Goal: Transaction & Acquisition: Purchase product/service

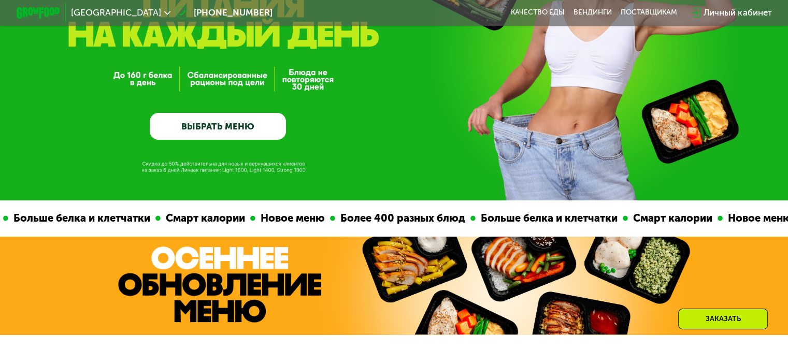
click at [234, 125] on link "ВЫБРАТЬ МЕНЮ" at bounding box center [218, 126] width 136 height 27
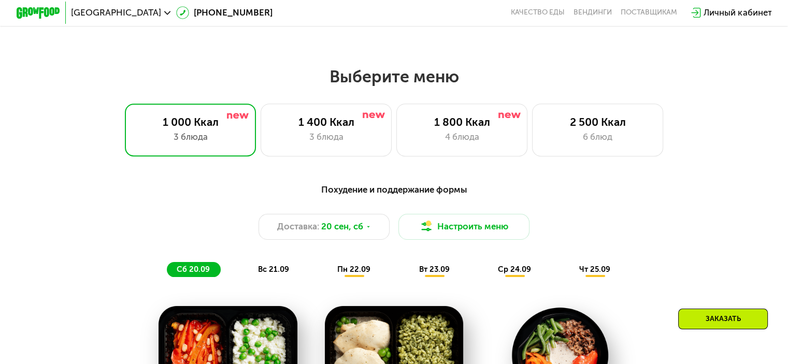
scroll to position [697, 0]
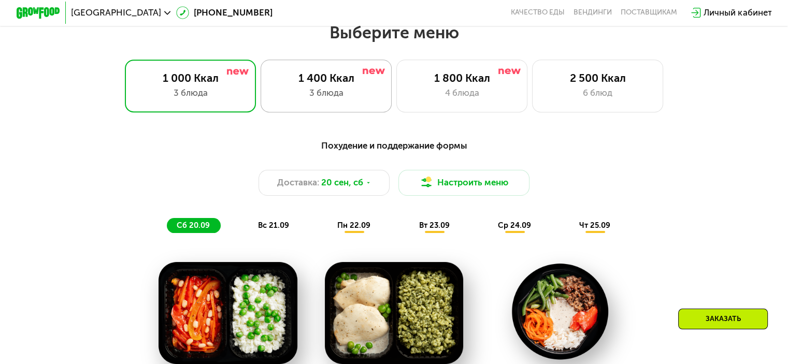
click at [359, 100] on div "3 блюда" at bounding box center [326, 93] width 108 height 13
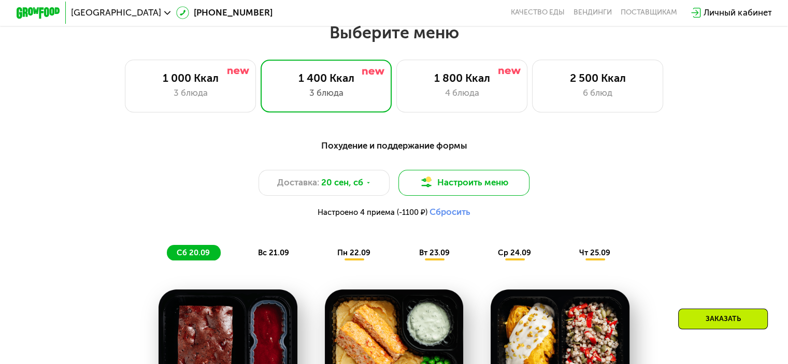
click at [484, 192] on button "Настроить меню" at bounding box center [465, 183] width 132 height 26
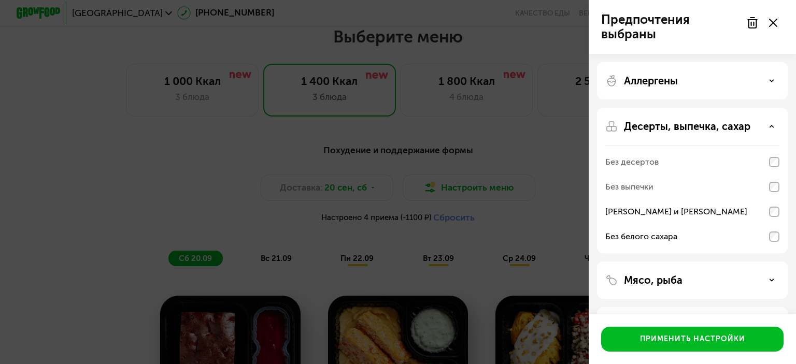
click at [515, 185] on div "Предпочтения выбраны Аллергены Десерты, выпечка, сахар Без десертов Без выпечки…" at bounding box center [398, 182] width 796 height 364
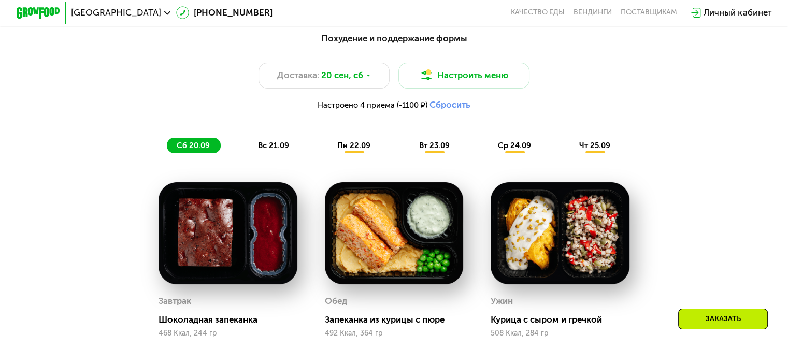
scroll to position [748, 0]
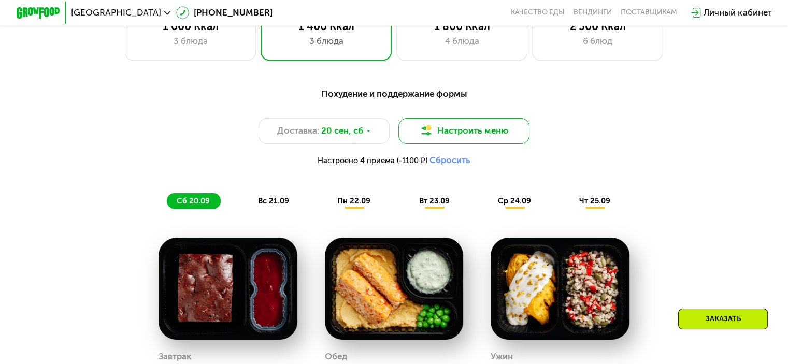
click at [455, 132] on button "Настроить меню" at bounding box center [465, 131] width 132 height 26
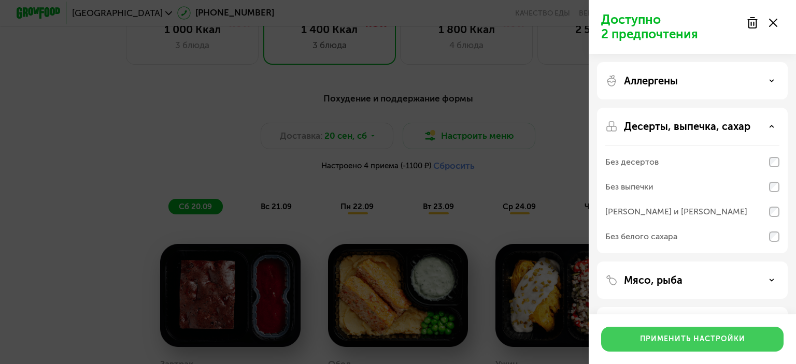
click at [672, 345] on button "Применить настройки" at bounding box center [692, 339] width 182 height 25
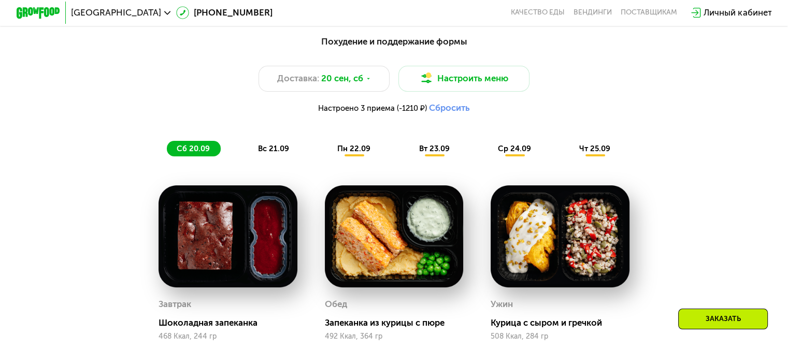
scroll to position [800, 0]
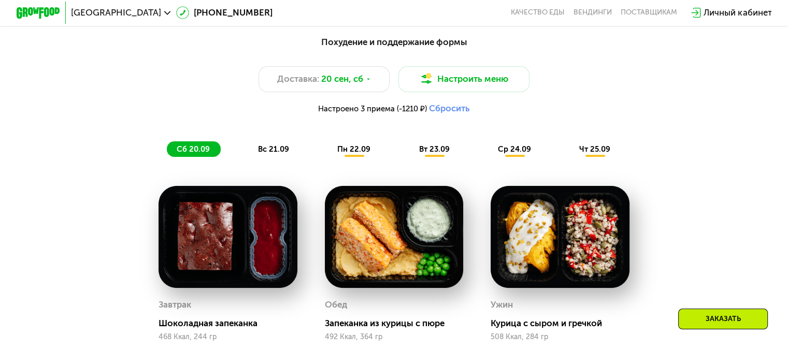
click at [264, 154] on span "вс 21.09" at bounding box center [273, 149] width 31 height 9
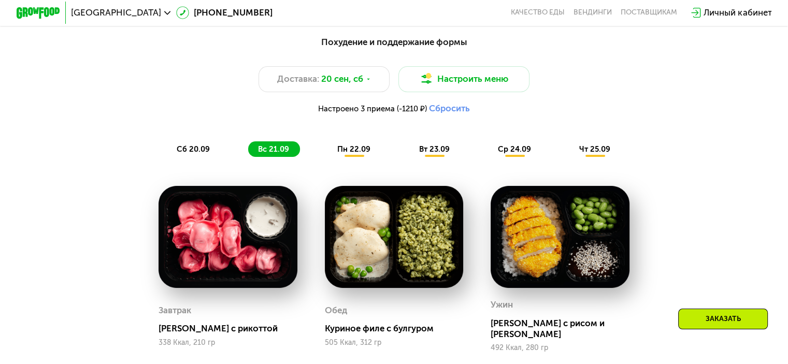
click at [366, 154] on span "пн 22.09" at bounding box center [353, 149] width 33 height 9
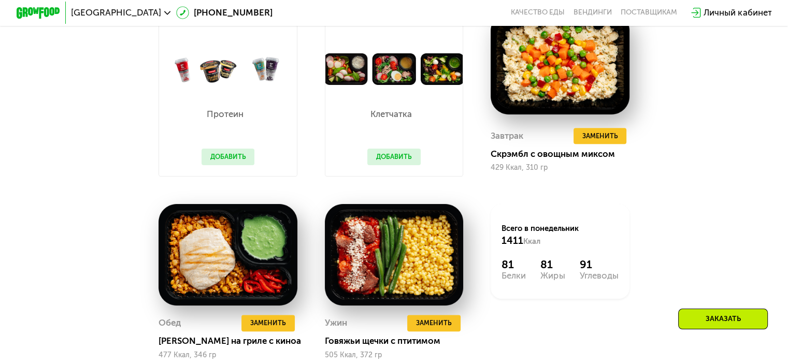
scroll to position [956, 0]
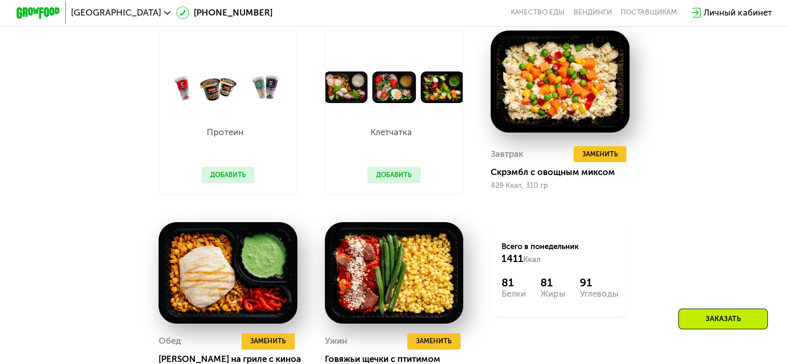
click at [402, 183] on button "Добавить" at bounding box center [393, 175] width 53 height 17
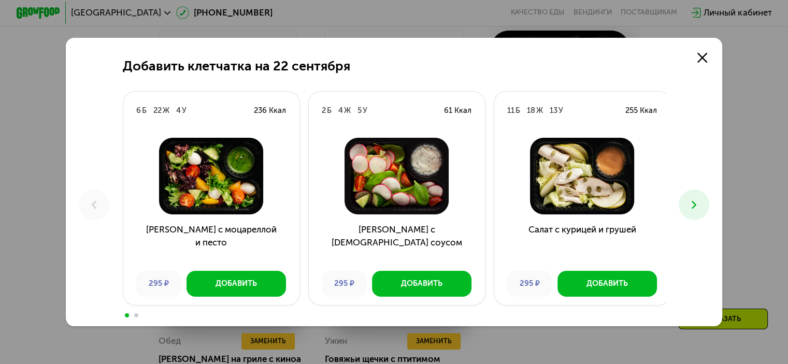
click at [390, 182] on img at bounding box center [396, 176] width 159 height 77
click at [587, 288] on div "Добавить" at bounding box center [607, 283] width 41 height 11
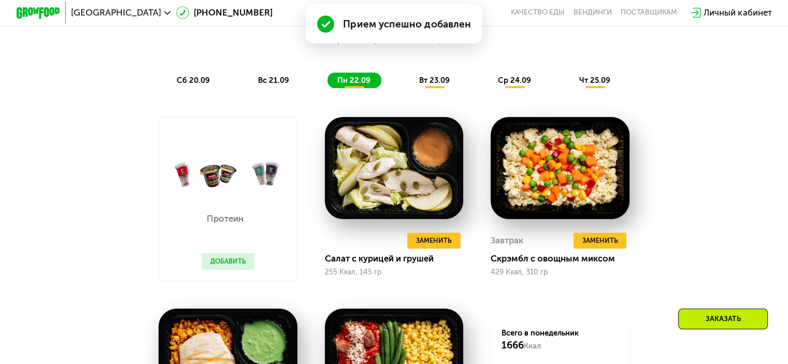
scroll to position [904, 0]
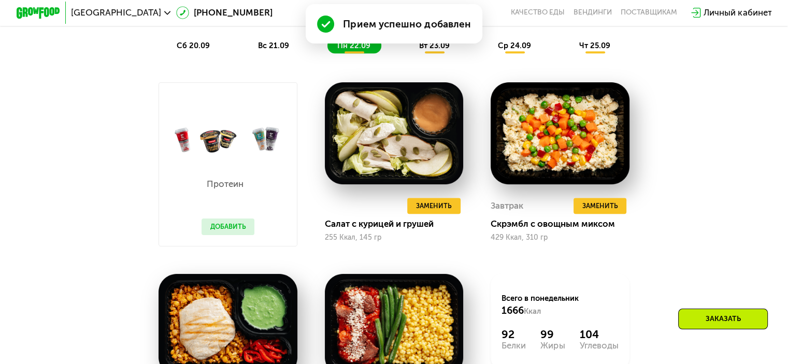
click at [238, 181] on div "Протеин Добавить" at bounding box center [228, 200] width 75 height 91
click at [230, 234] on button "Добавить" at bounding box center [228, 227] width 53 height 17
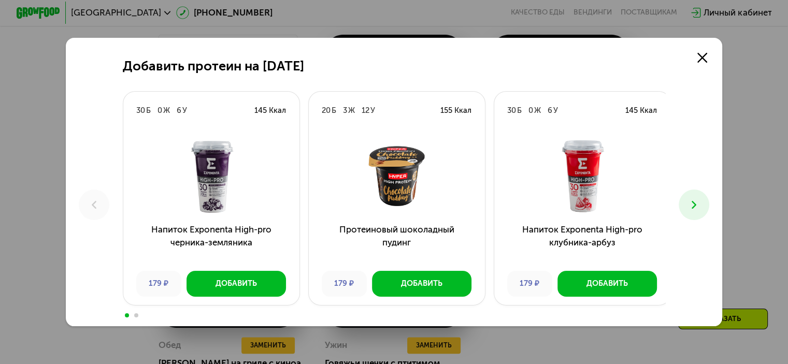
scroll to position [1059, 0]
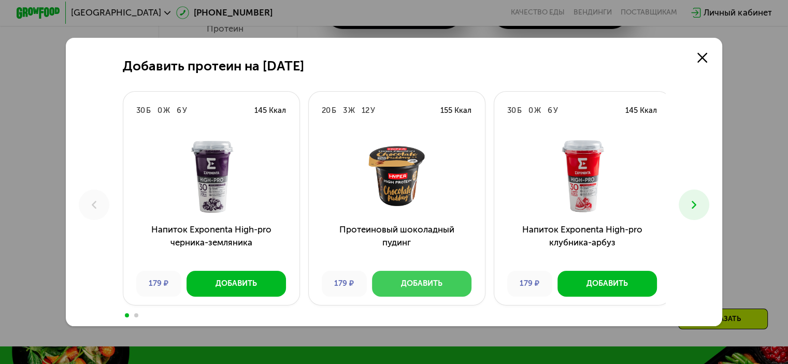
click at [429, 280] on div "Добавить" at bounding box center [421, 283] width 41 height 11
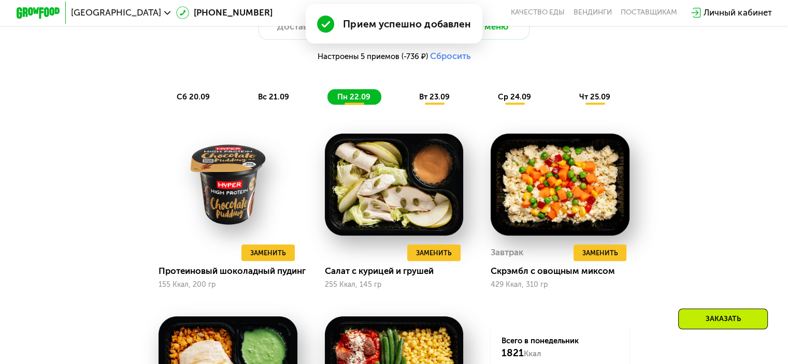
scroll to position [852, 0]
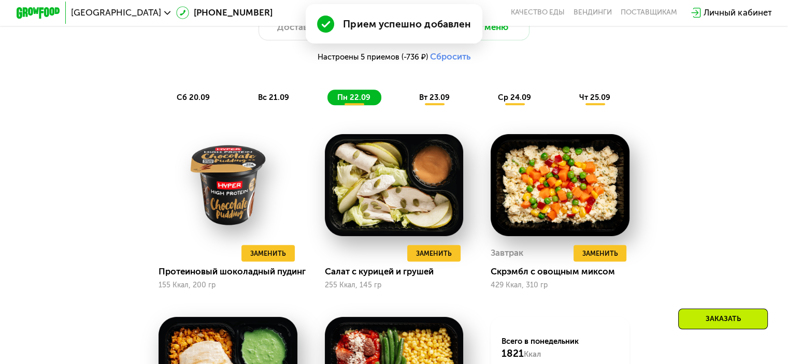
click at [429, 102] on span "вт 23.09" at bounding box center [434, 97] width 31 height 9
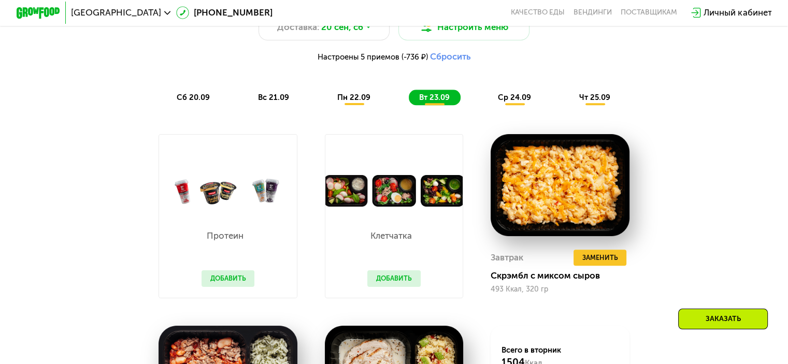
click at [498, 98] on div "ср 24.09" at bounding box center [515, 98] width 54 height 16
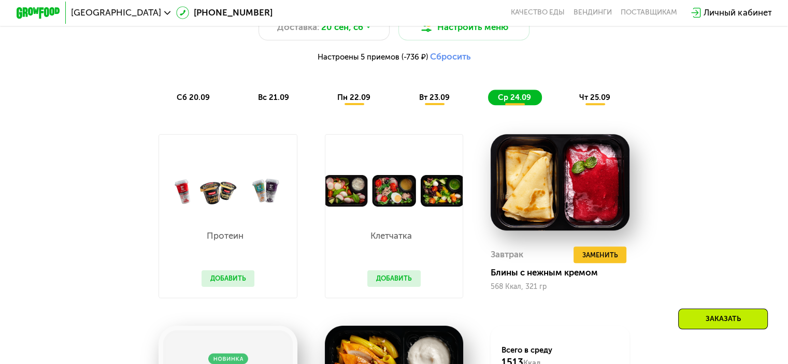
click at [584, 102] on span "чт 25.09" at bounding box center [594, 97] width 31 height 9
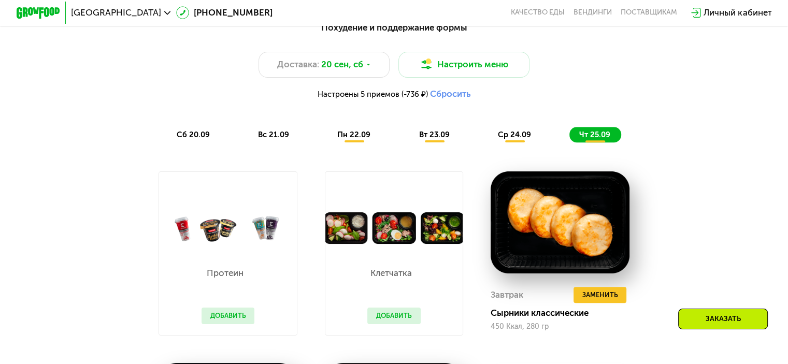
scroll to position [748, 0]
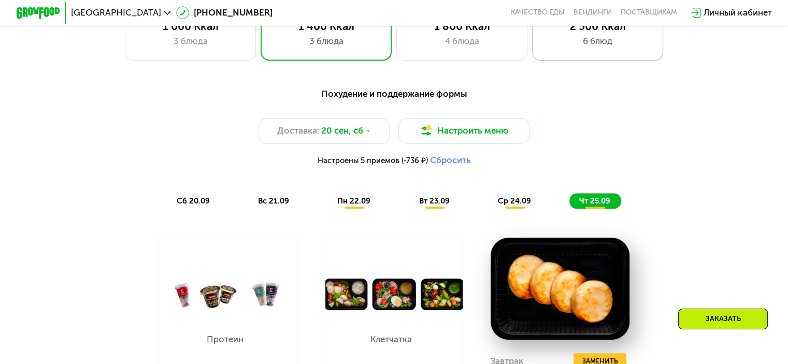
click at [597, 48] on div "6 блюд" at bounding box center [598, 41] width 108 height 13
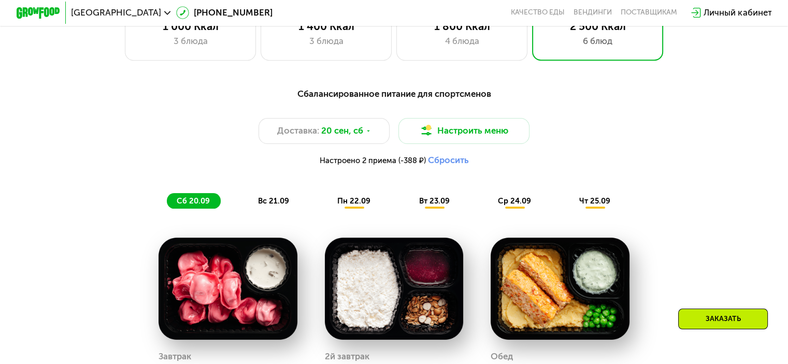
click at [287, 199] on div "вс 21.09" at bounding box center [274, 201] width 52 height 16
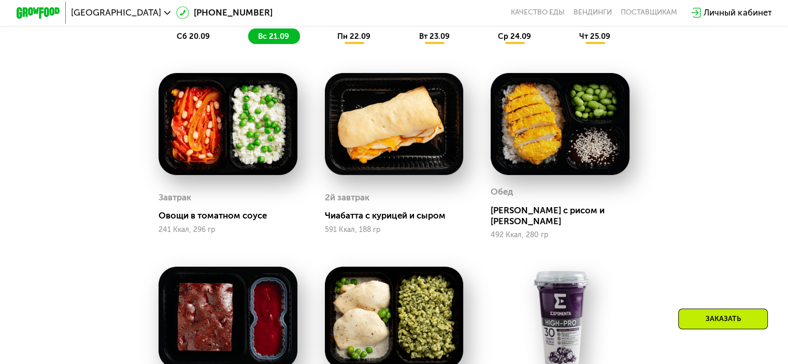
scroll to position [852, 0]
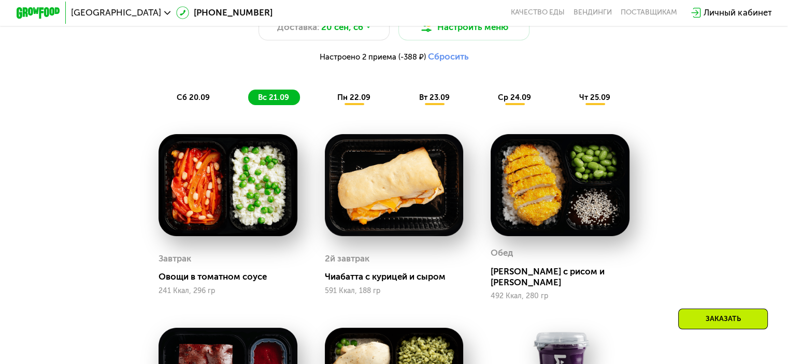
click at [342, 100] on span "пн 22.09" at bounding box center [353, 97] width 33 height 9
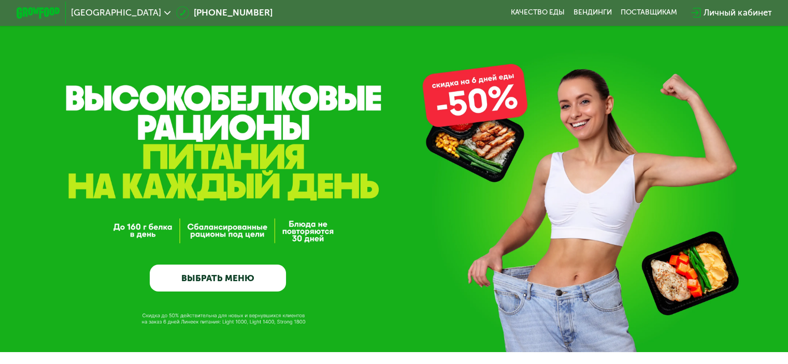
scroll to position [0, 0]
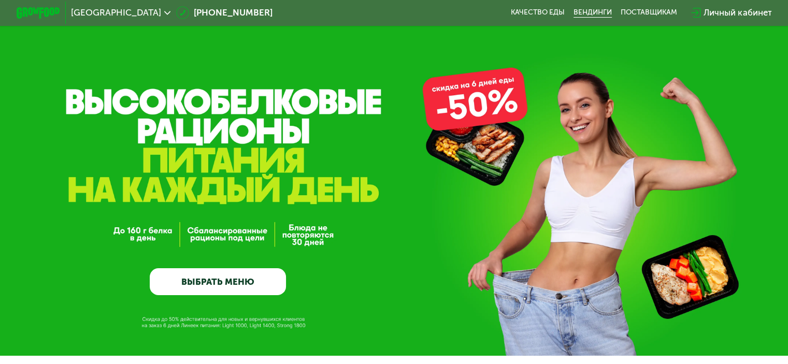
click at [597, 15] on link "Вендинги" at bounding box center [593, 12] width 38 height 9
